Goal: Find specific page/section: Find specific page/section

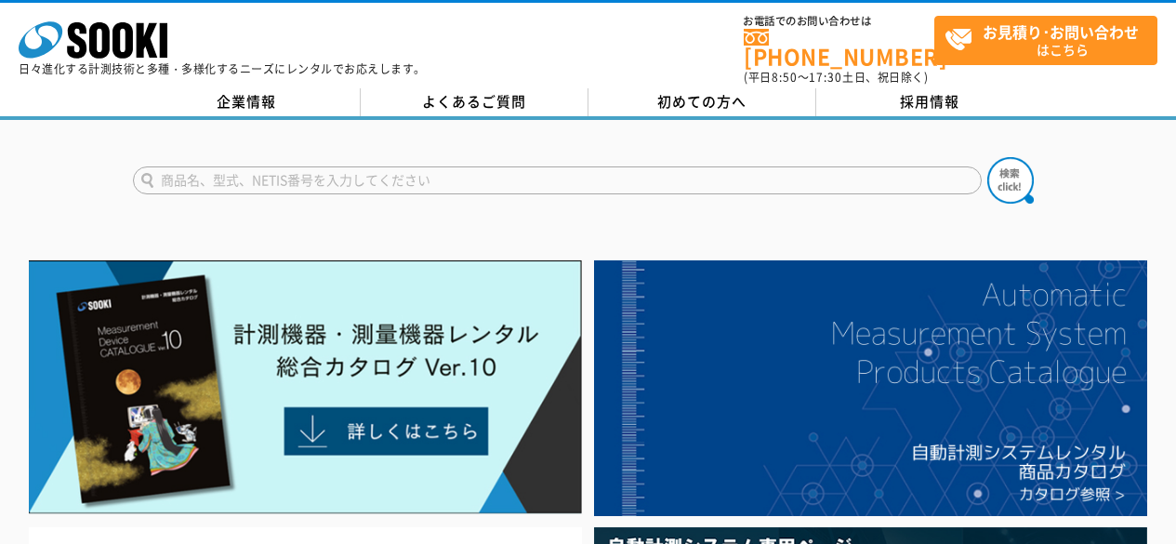
click at [333, 157] on form at bounding box center [588, 183] width 911 height 52
click at [333, 171] on input "text" at bounding box center [557, 180] width 848 height 28
type input "う"
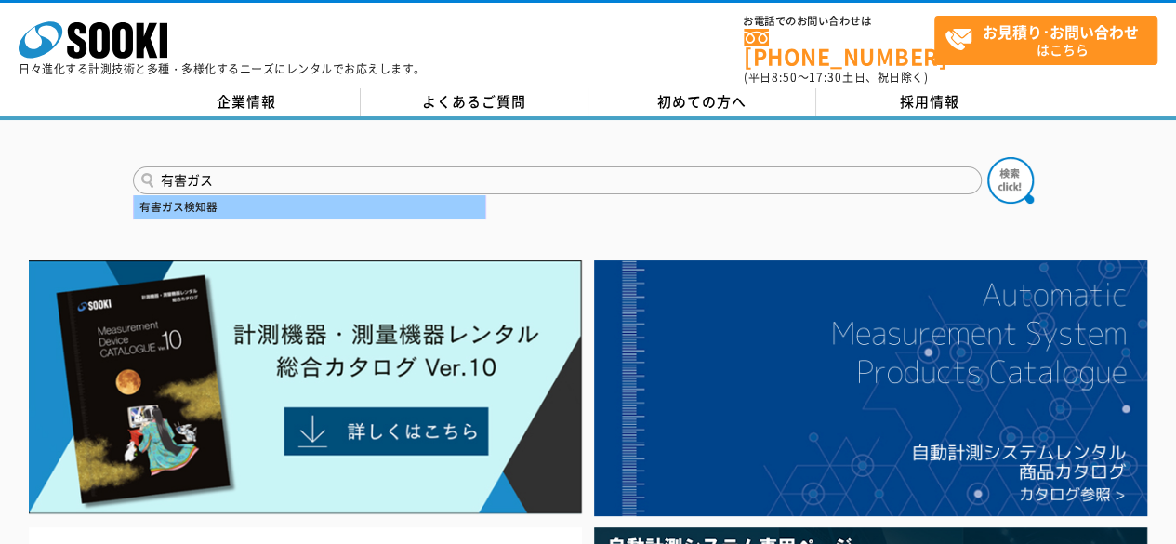
click at [294, 195] on div "有害ガス検知器" at bounding box center [309, 206] width 351 height 23
type input "有害ガス検知器"
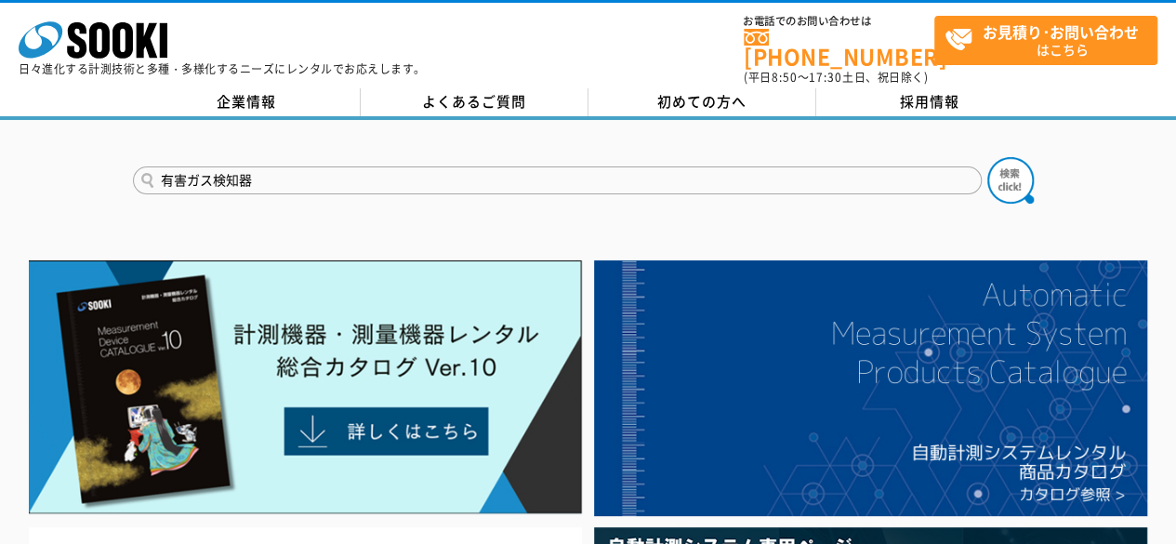
click at [987, 157] on button at bounding box center [1010, 180] width 46 height 46
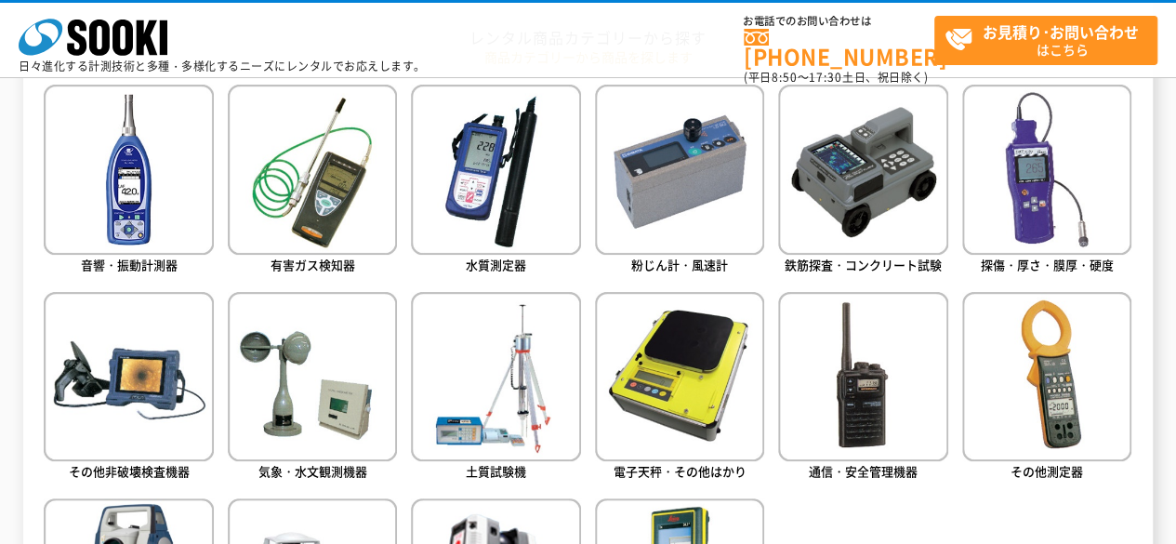
scroll to position [836, 0]
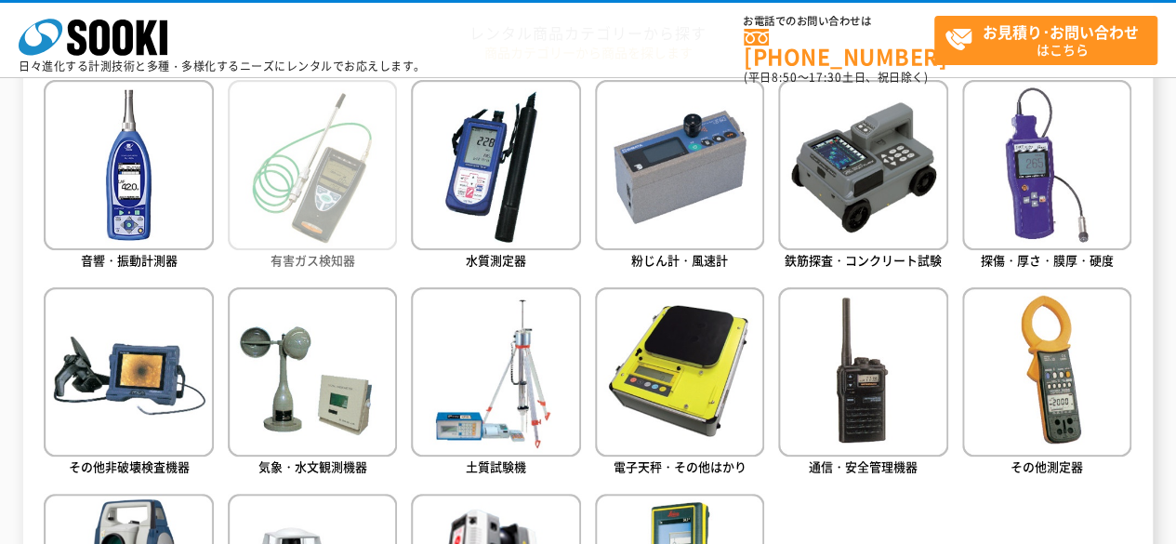
click at [341, 219] on img at bounding box center [312, 164] width 169 height 169
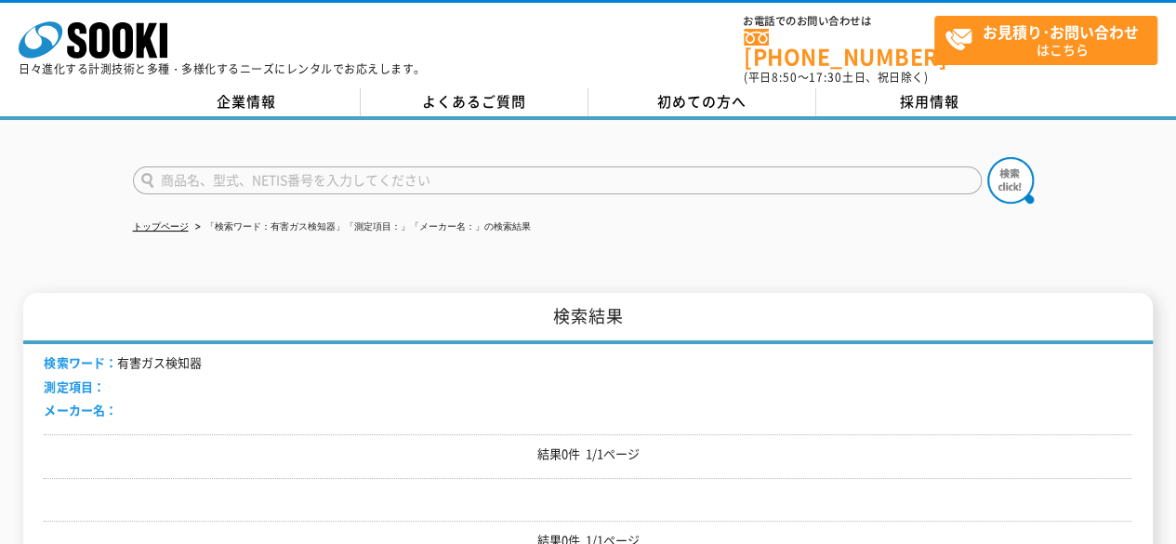
click at [312, 172] on input "text" at bounding box center [557, 180] width 848 height 28
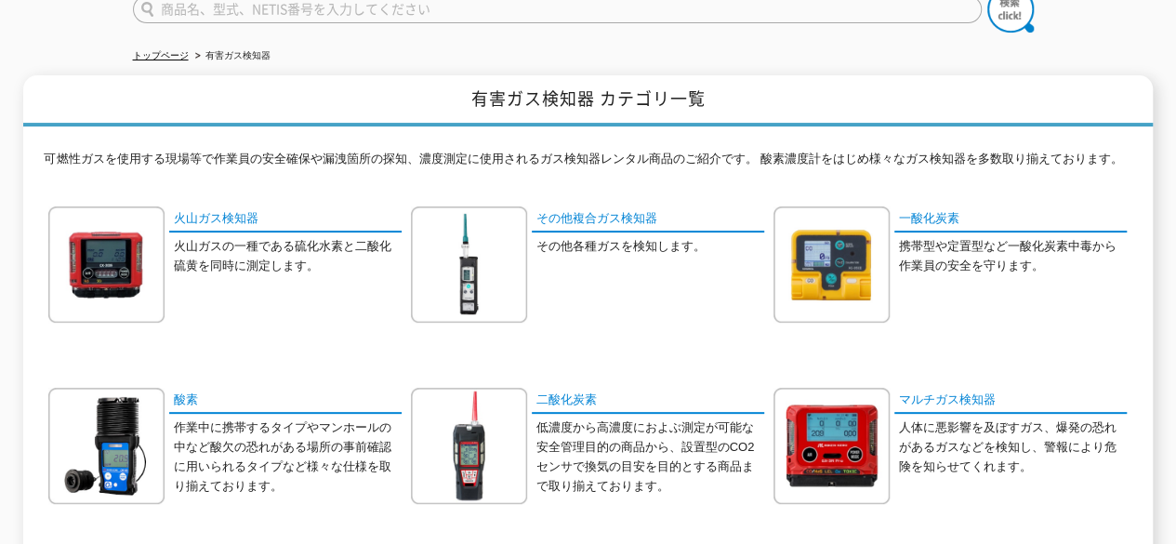
scroll to position [186, 0]
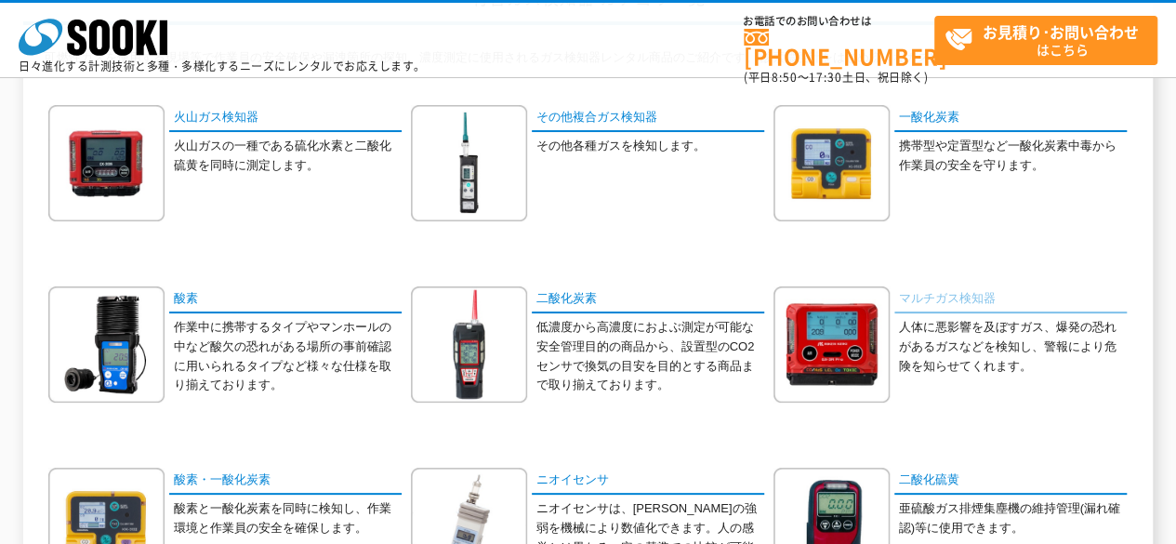
click at [917, 296] on link "マルチガス検知器" at bounding box center [1010, 299] width 232 height 27
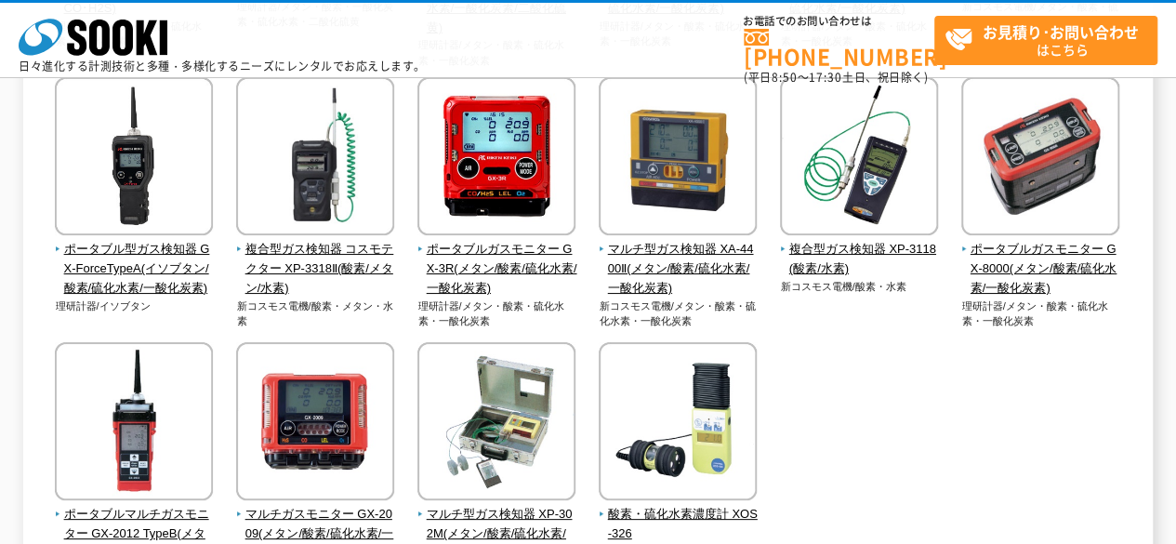
scroll to position [465, 0]
